Goal: Information Seeking & Learning: Learn about a topic

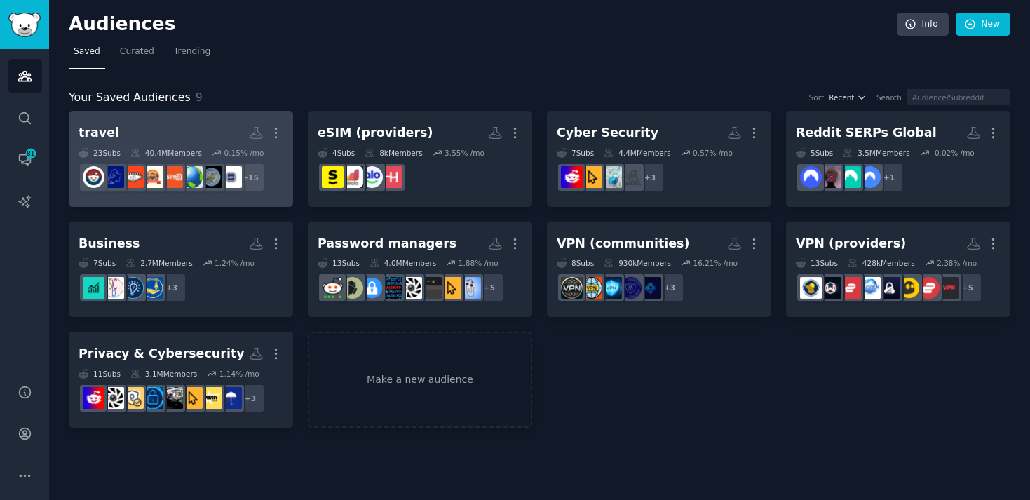
click at [185, 125] on h2 "travel More" at bounding box center [181, 133] width 205 height 25
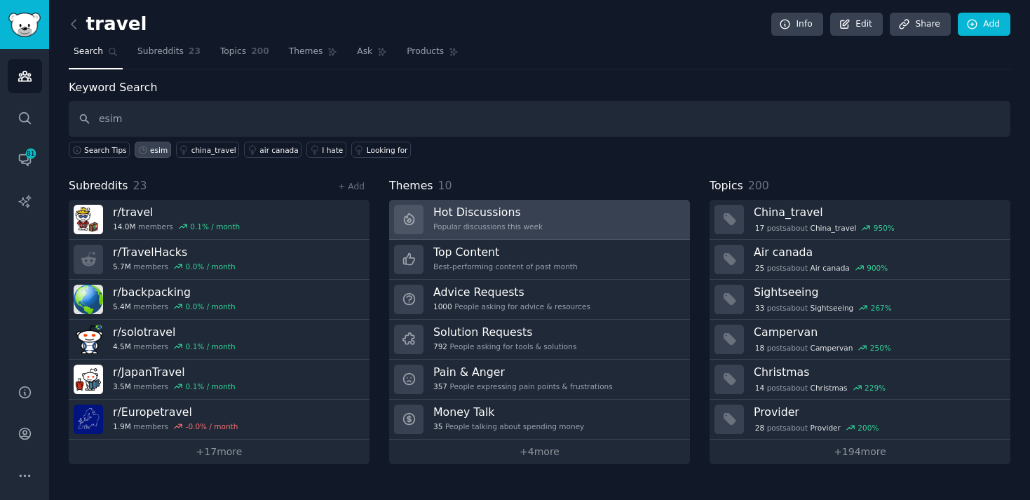
type input "esim"
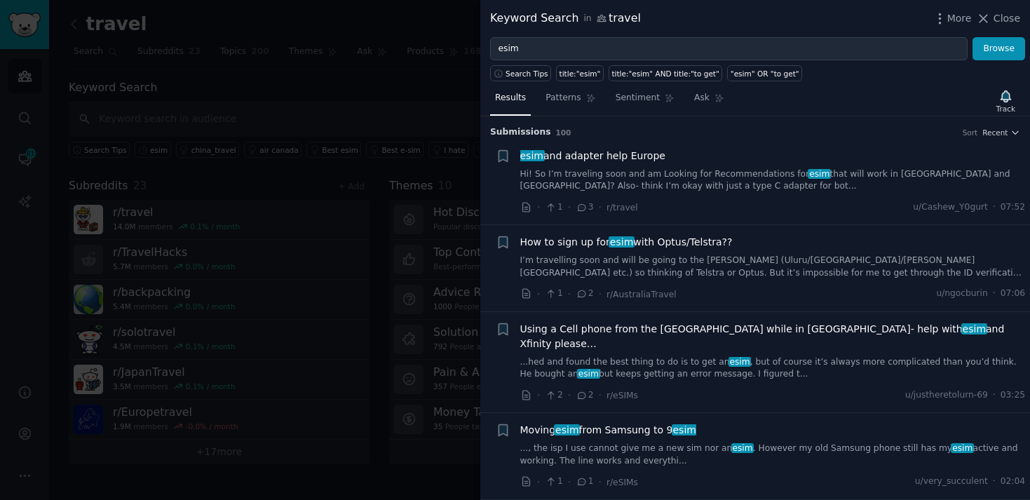
click at [751, 208] on div "· 1 · 3 · r/travel u/Cashew_Y0gurt · 07:52" at bounding box center [773, 207] width 506 height 15
click at [744, 183] on link "Hi! So I’m traveling soon and am Looking for Recommendations for esim that will…" at bounding box center [773, 180] width 506 height 25
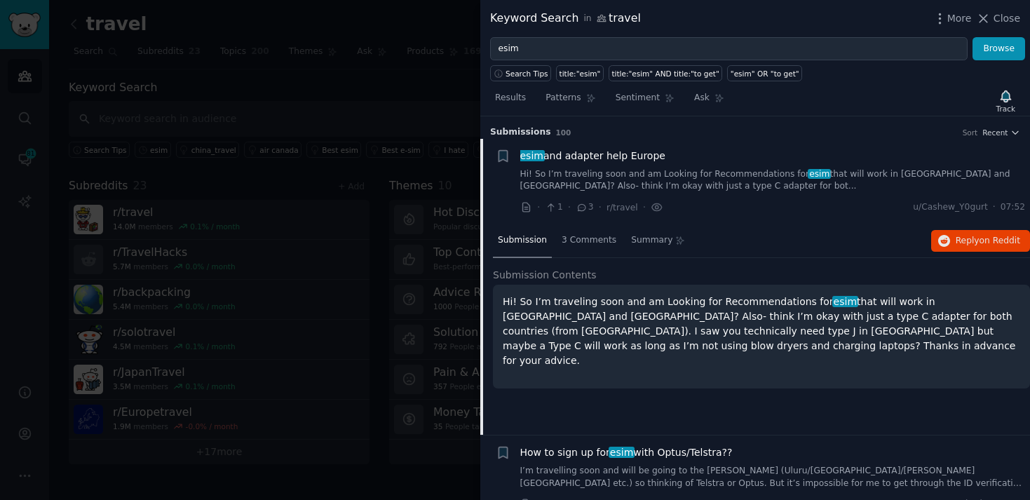
scroll to position [22, 0]
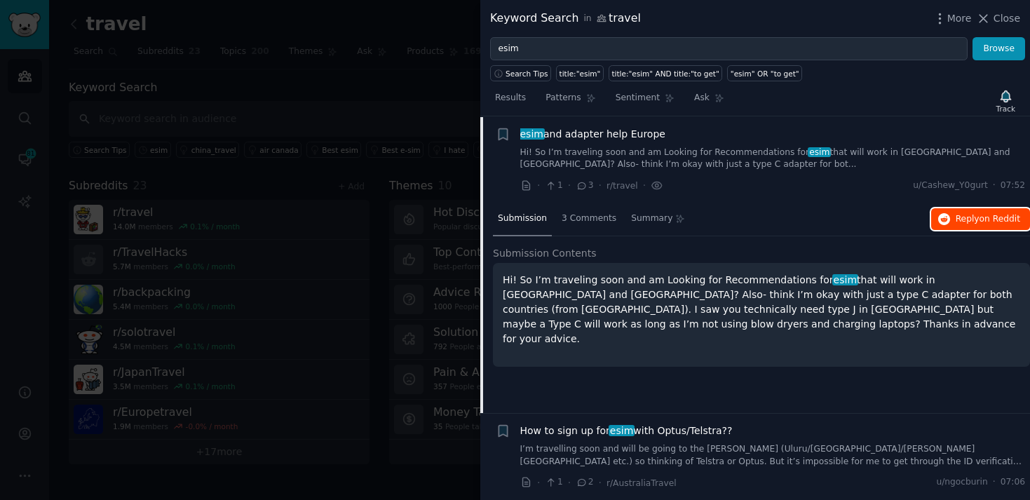
click at [968, 217] on span "Reply on Reddit" at bounding box center [988, 219] width 65 height 13
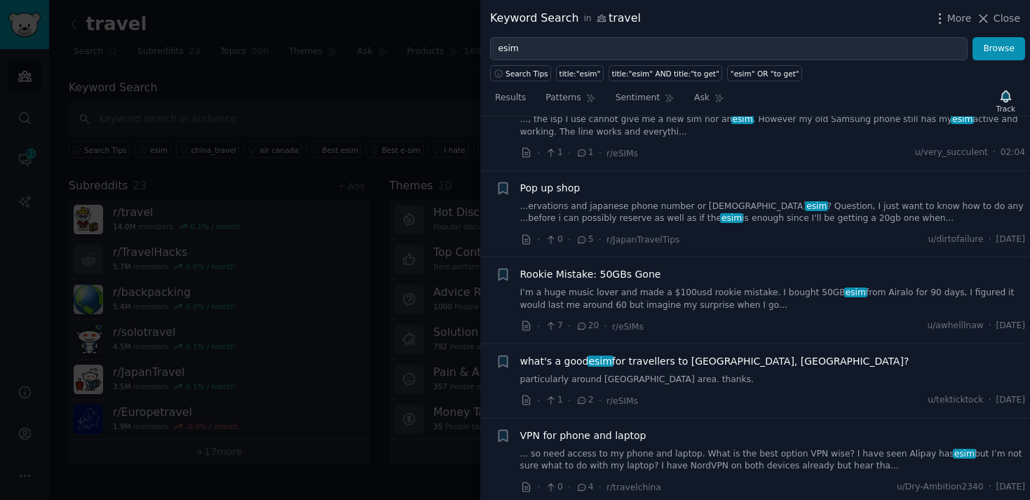
scroll to position [543, 0]
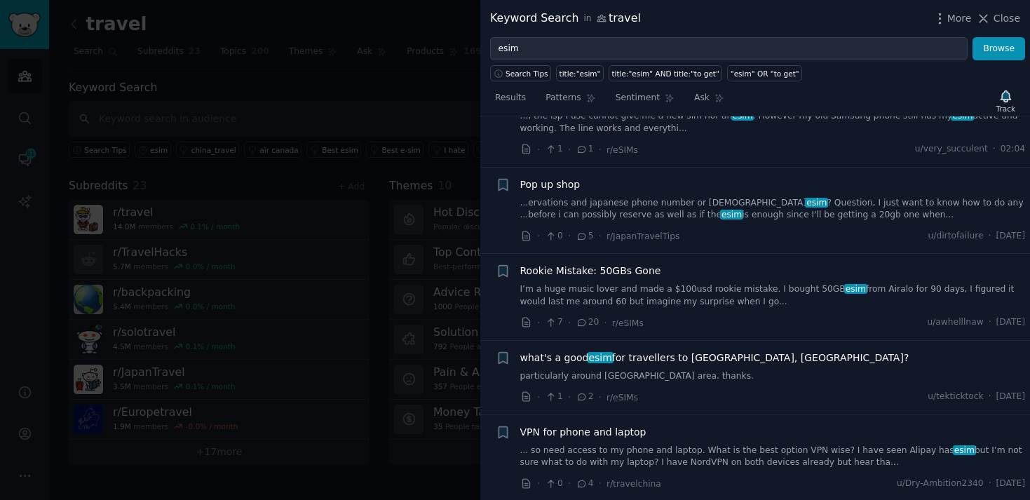
click at [716, 283] on link "I’m a huge music lover and made a $100usd rookie mistake. I️ bought 50GB esim f…" at bounding box center [773, 295] width 506 height 25
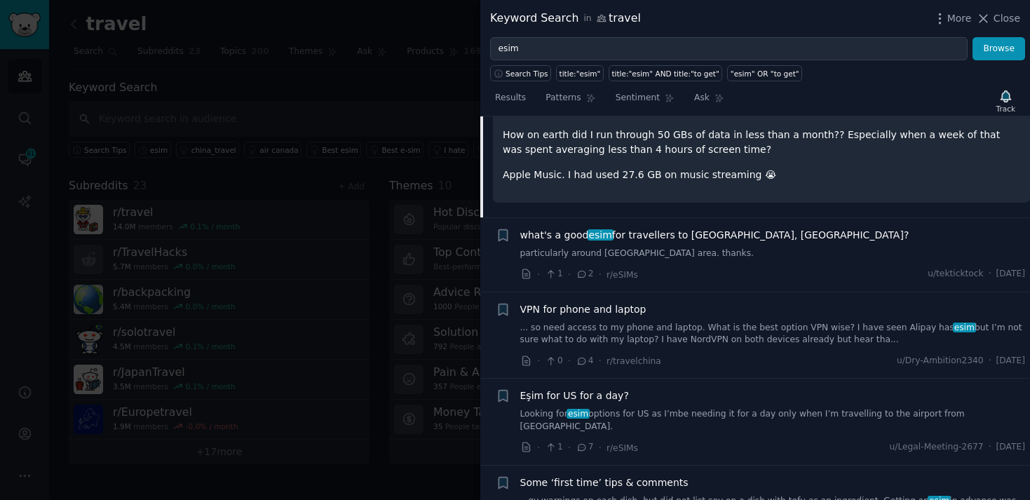
scroll to position [681, 0]
click at [725, 149] on div "I’m a huge music lover and made a $100usd rookie mistake. I️ bought 50GB esim f…" at bounding box center [762, 122] width 518 height 120
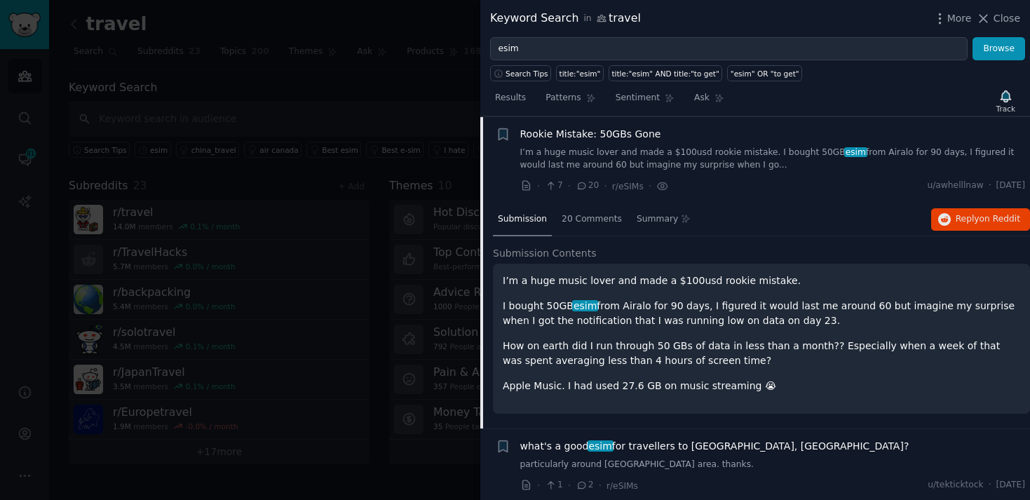
scroll to position [458, 0]
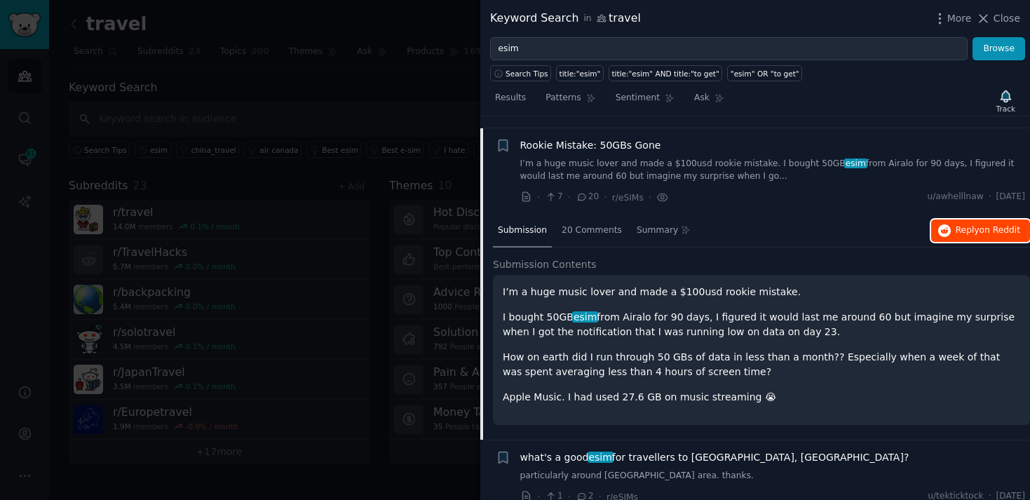
click at [967, 224] on span "Reply on Reddit" at bounding box center [988, 230] width 65 height 13
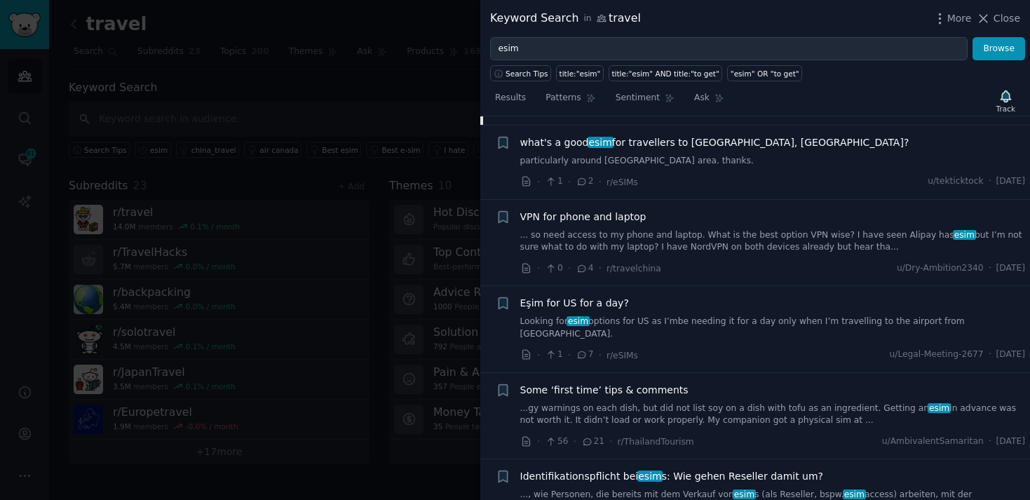
scroll to position [777, 0]
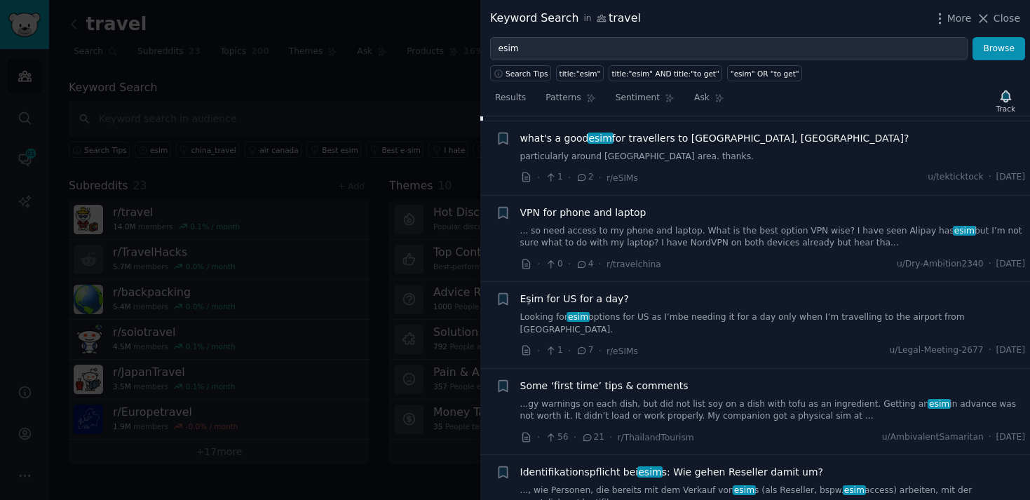
click at [692, 241] on div "VPN for phone and laptop ... so need access to my phone and laptop. What is the…" at bounding box center [773, 239] width 506 height 67
click at [667, 228] on link "... so need access to my phone and laptop. What is the best option VPN wise? I …" at bounding box center [773, 237] width 506 height 25
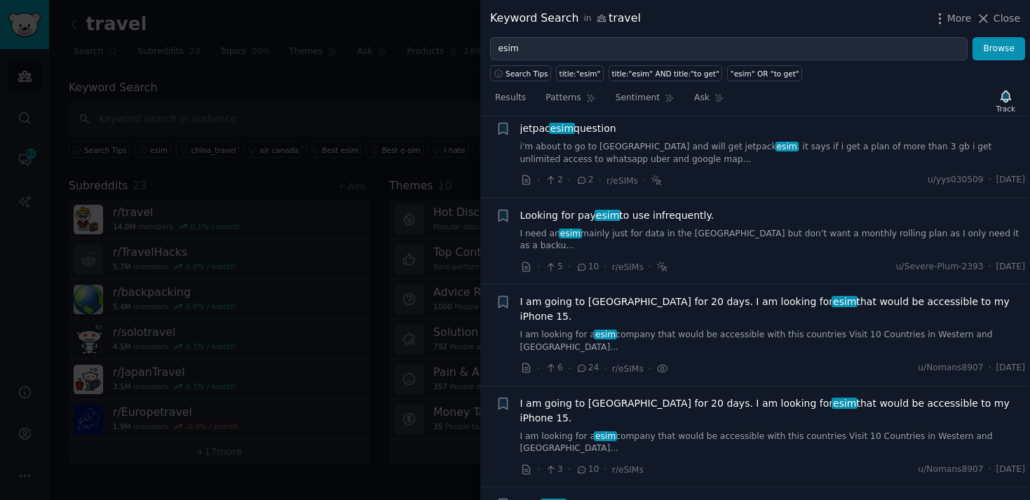
scroll to position [1340, 0]
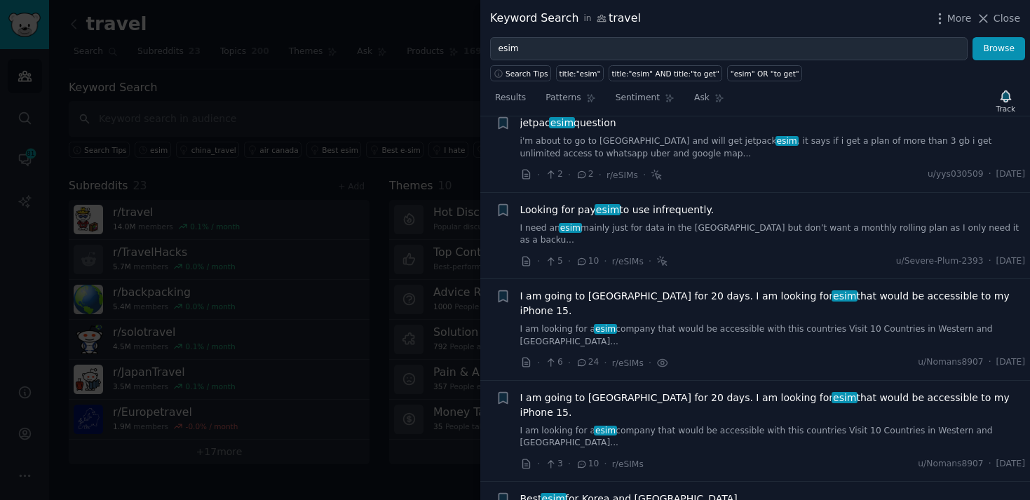
click at [690, 356] on div "· 6 · 24 · r/eSIMs · u/Nomans8907 · [DATE]" at bounding box center [773, 363] width 506 height 15
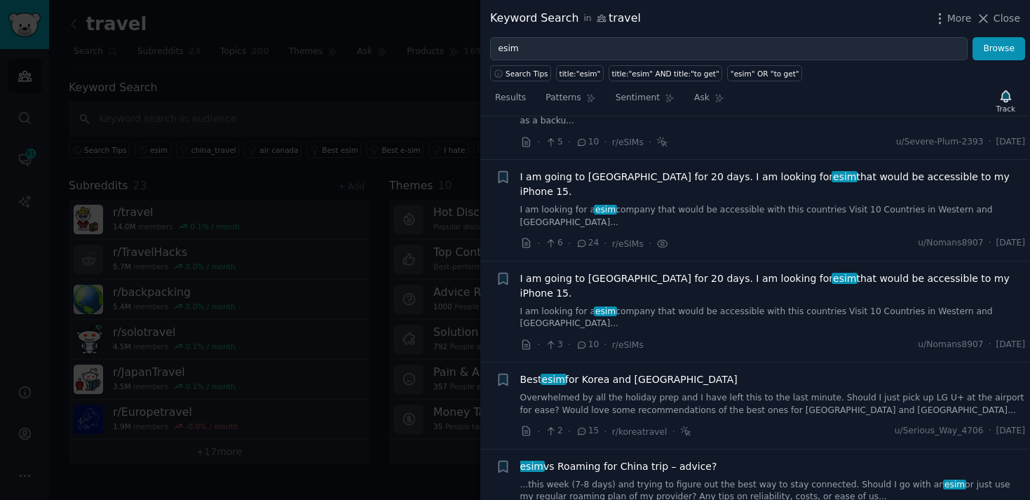
scroll to position [1460, 0]
click at [661, 391] on link "Overwhelmed by all the holiday prep and I have left this to the last minute. Sh…" at bounding box center [773, 403] width 506 height 25
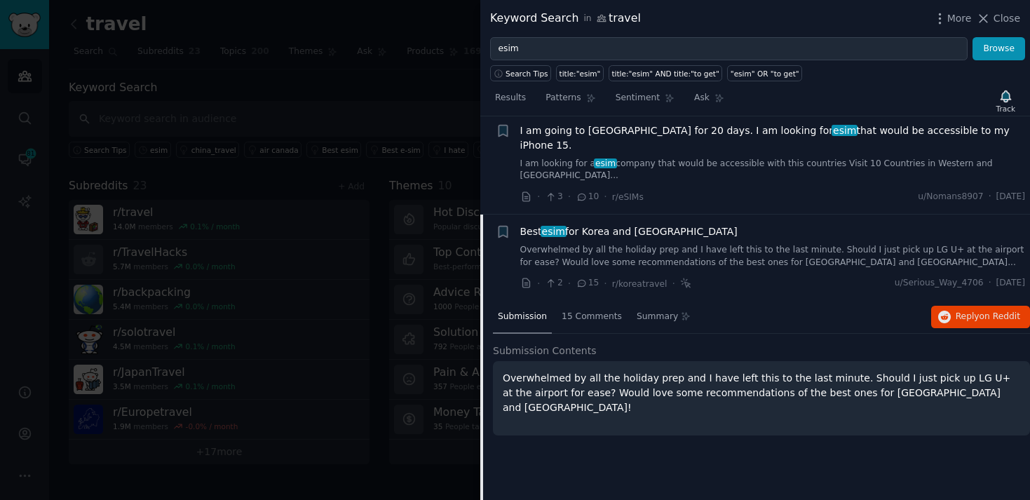
scroll to position [1347, 0]
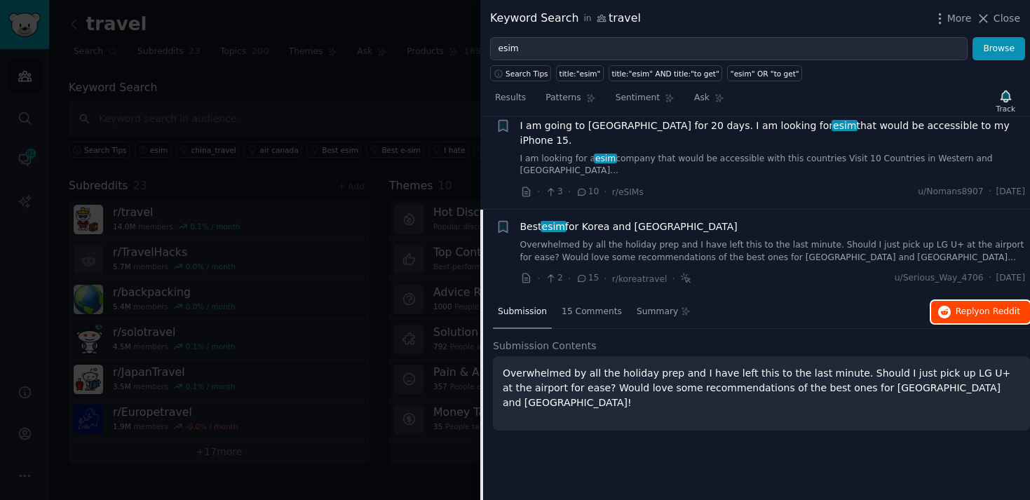
click at [972, 306] on span "Reply on Reddit" at bounding box center [988, 312] width 65 height 13
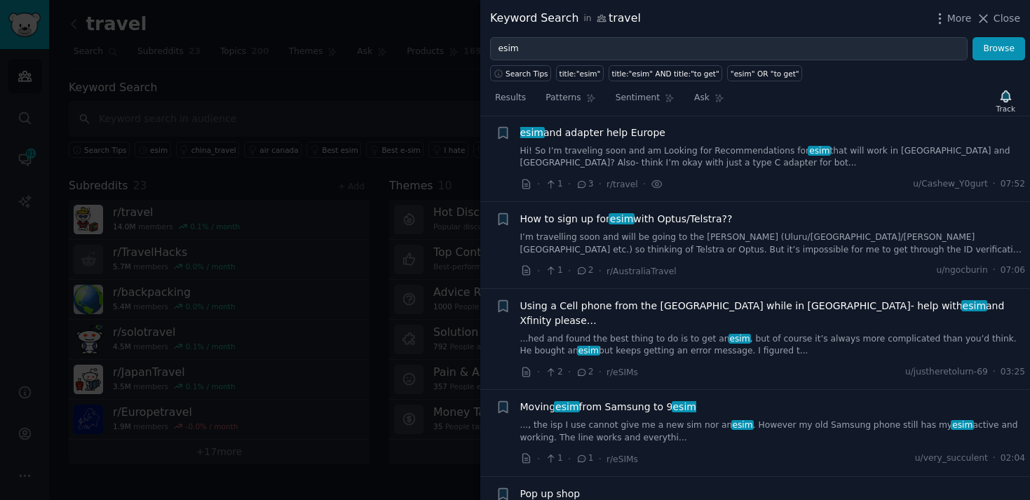
scroll to position [0, 0]
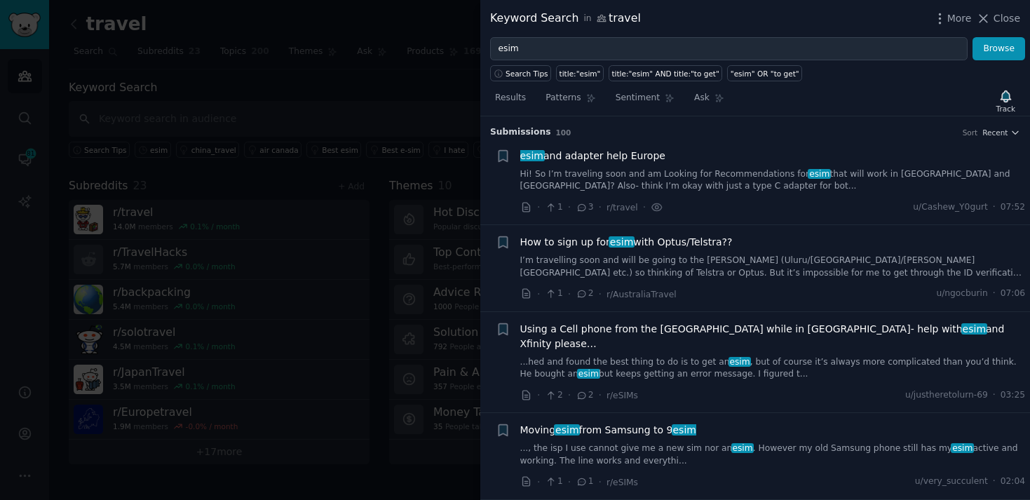
click at [701, 283] on div "How to sign up for esim with Optus/Telstra?? I’m travelling soon and will be go…" at bounding box center [773, 268] width 506 height 67
click at [699, 263] on link "I’m travelling soon and will be going to the [PERSON_NAME] (Uluru/[GEOGRAPHIC_D…" at bounding box center [773, 267] width 506 height 25
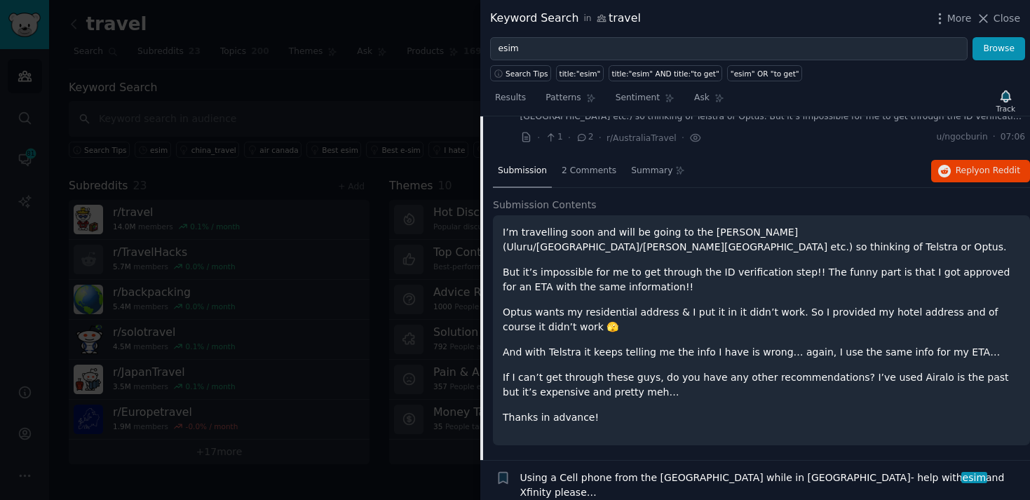
scroll to position [157, 0]
click at [953, 163] on button "Reply on Reddit" at bounding box center [981, 170] width 99 height 22
